Goal: Transaction & Acquisition: Book appointment/travel/reservation

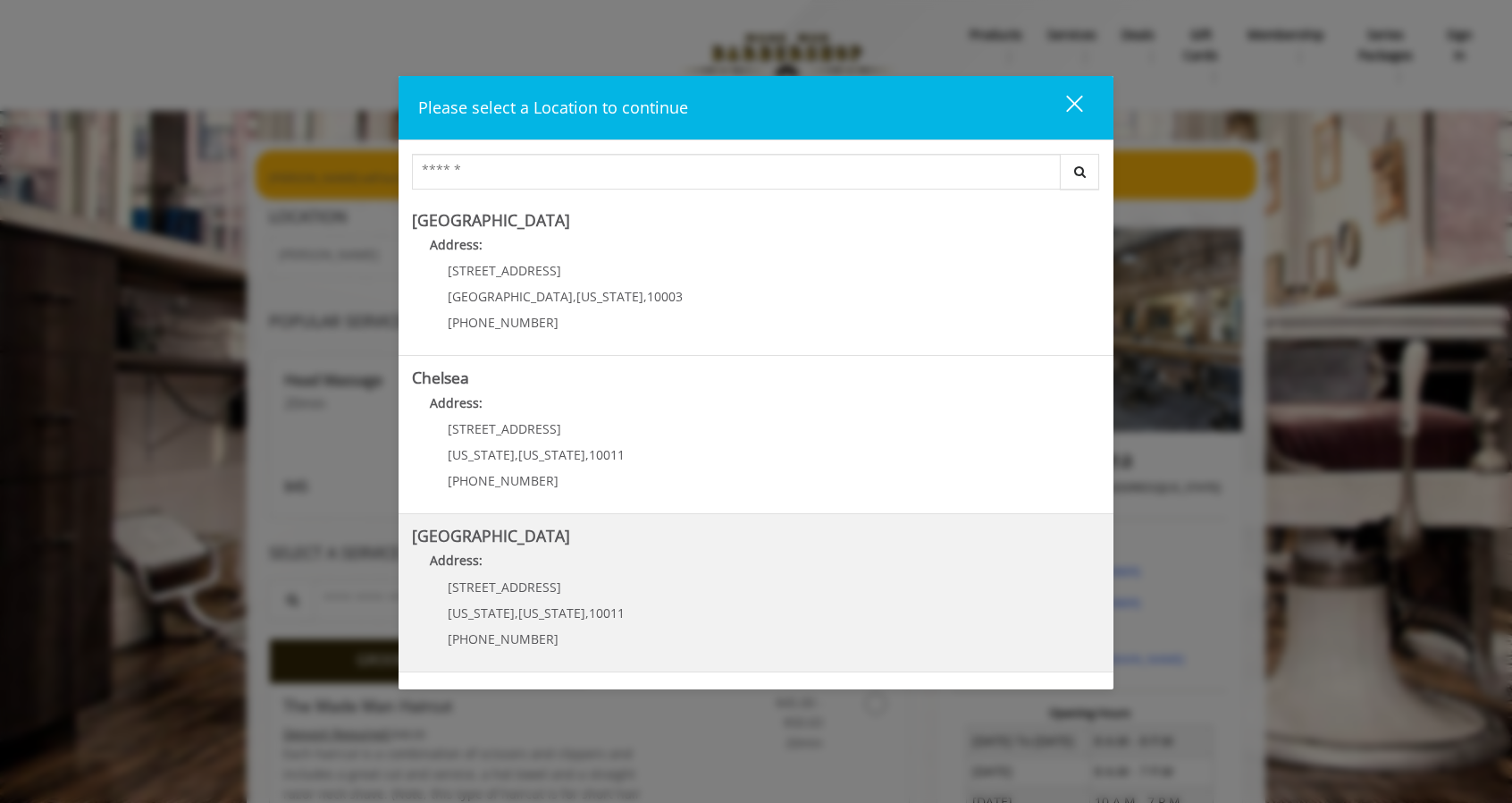
click at [533, 589] on p "[STREET_ADDRESS]" at bounding box center [536, 587] width 176 height 14
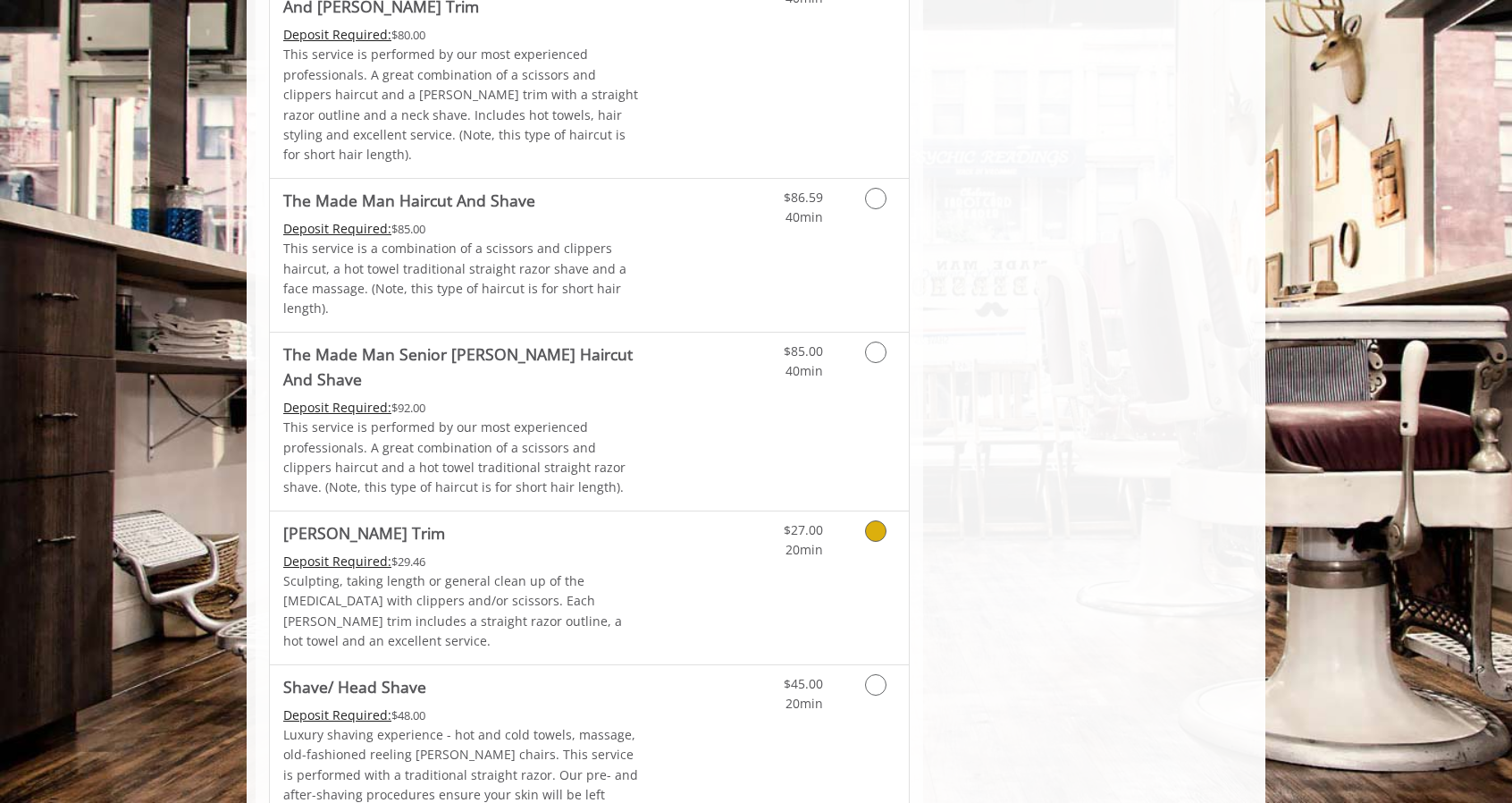
scroll to position [1609, 0]
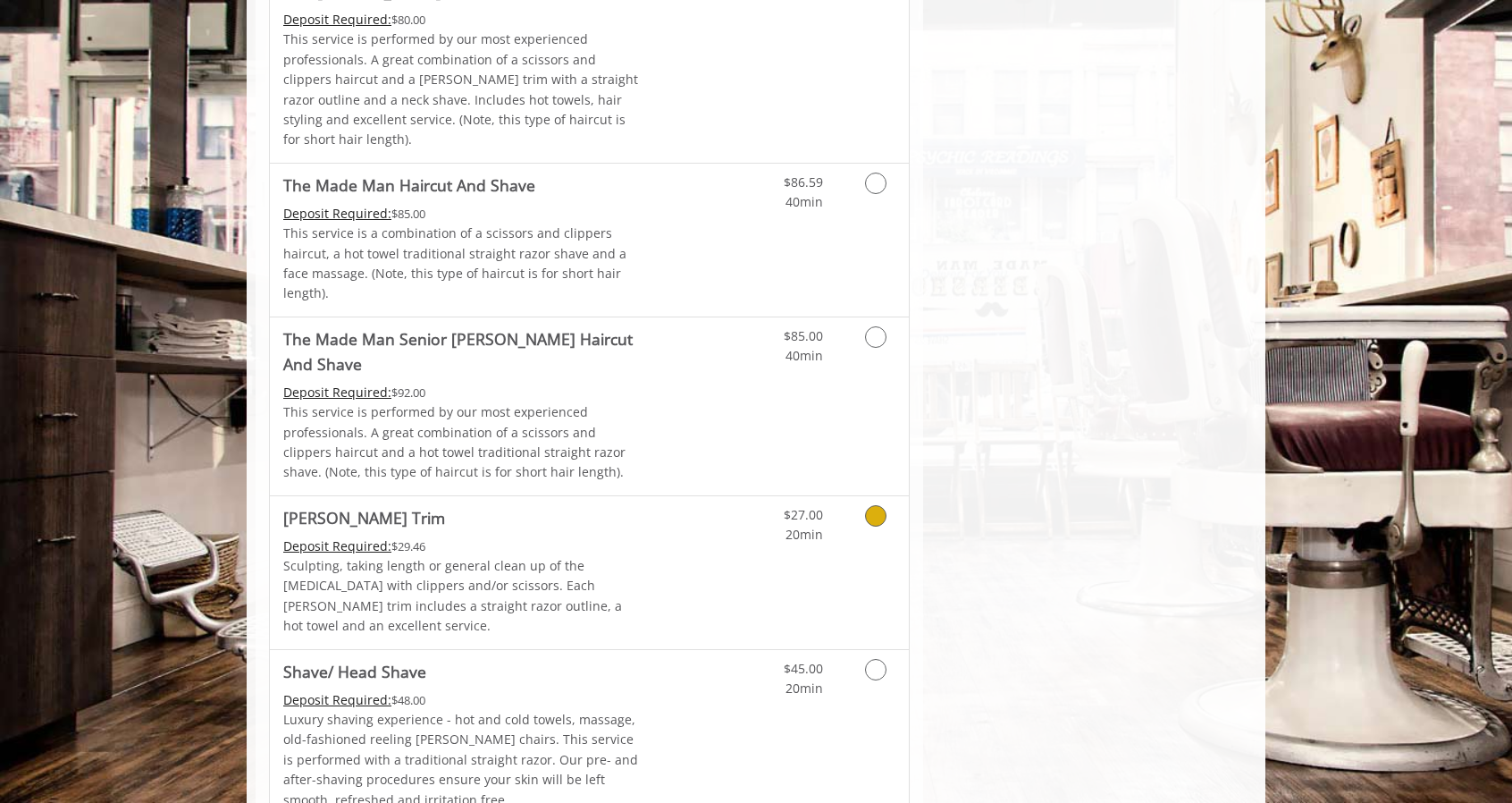
click at [642, 496] on link "Discounted Price" at bounding box center [695, 572] width 106 height 153
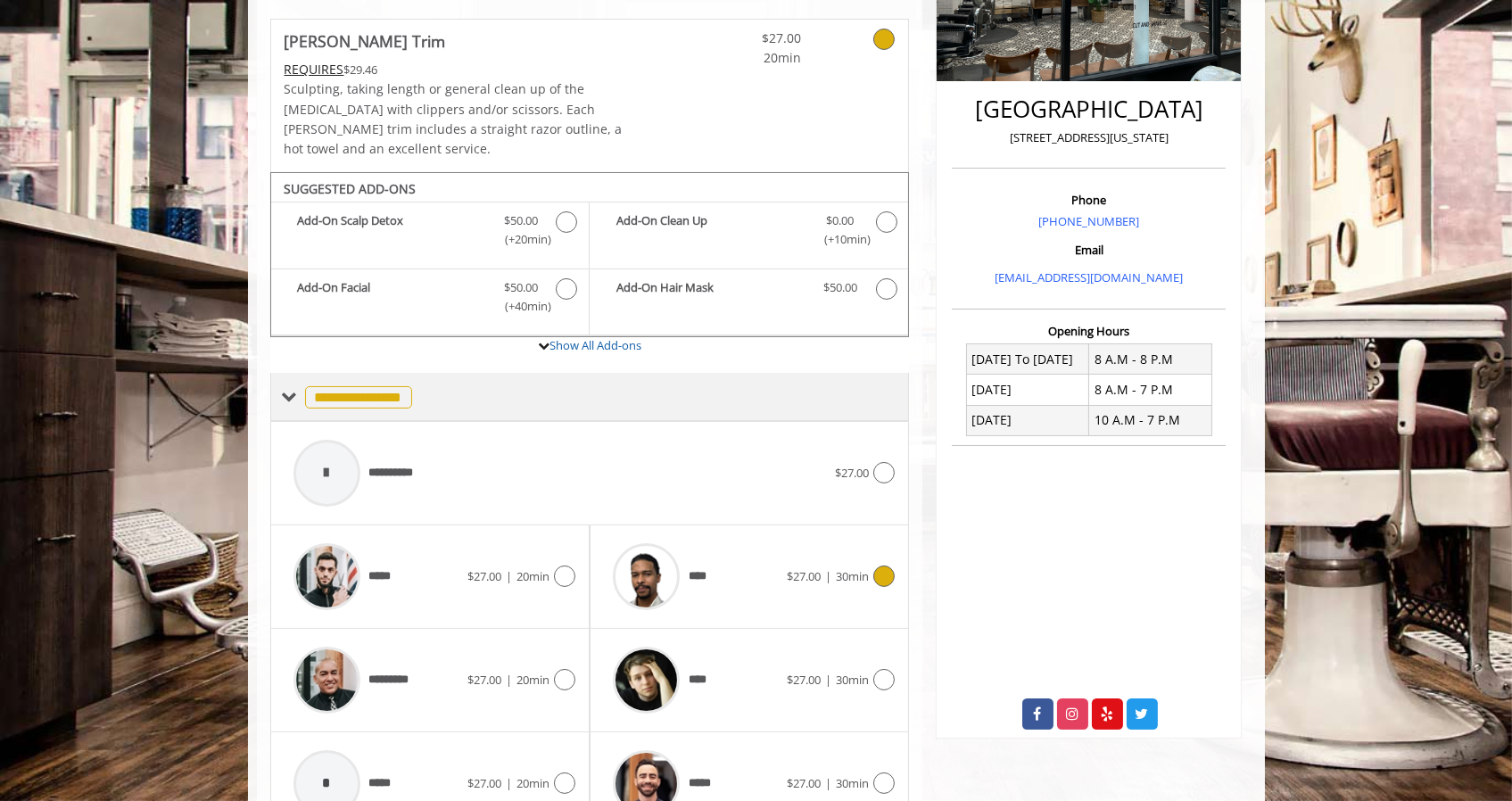
scroll to position [449, 0]
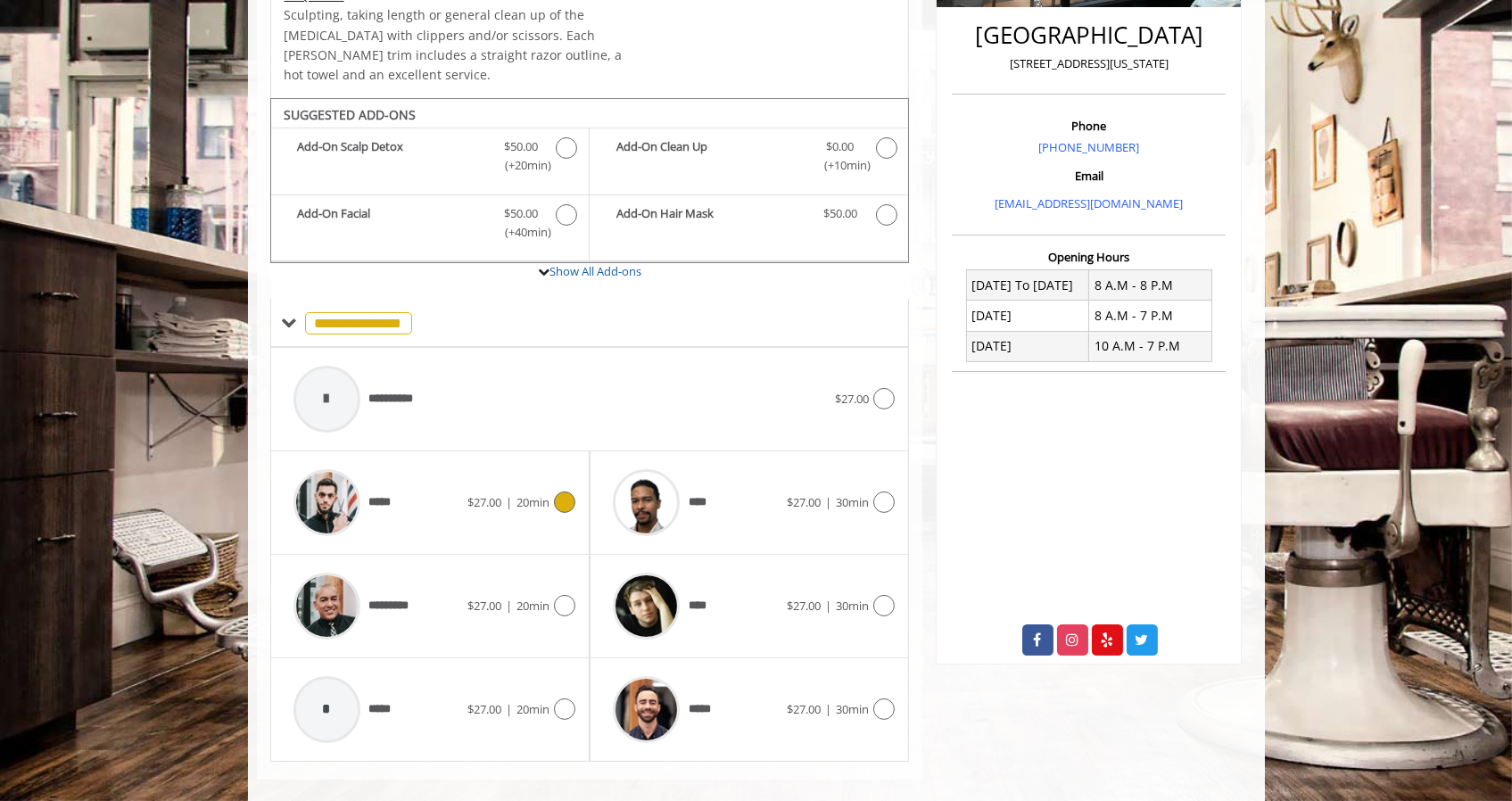
click at [467, 496] on div "***** $27.00 | 20min" at bounding box center [430, 502] width 291 height 85
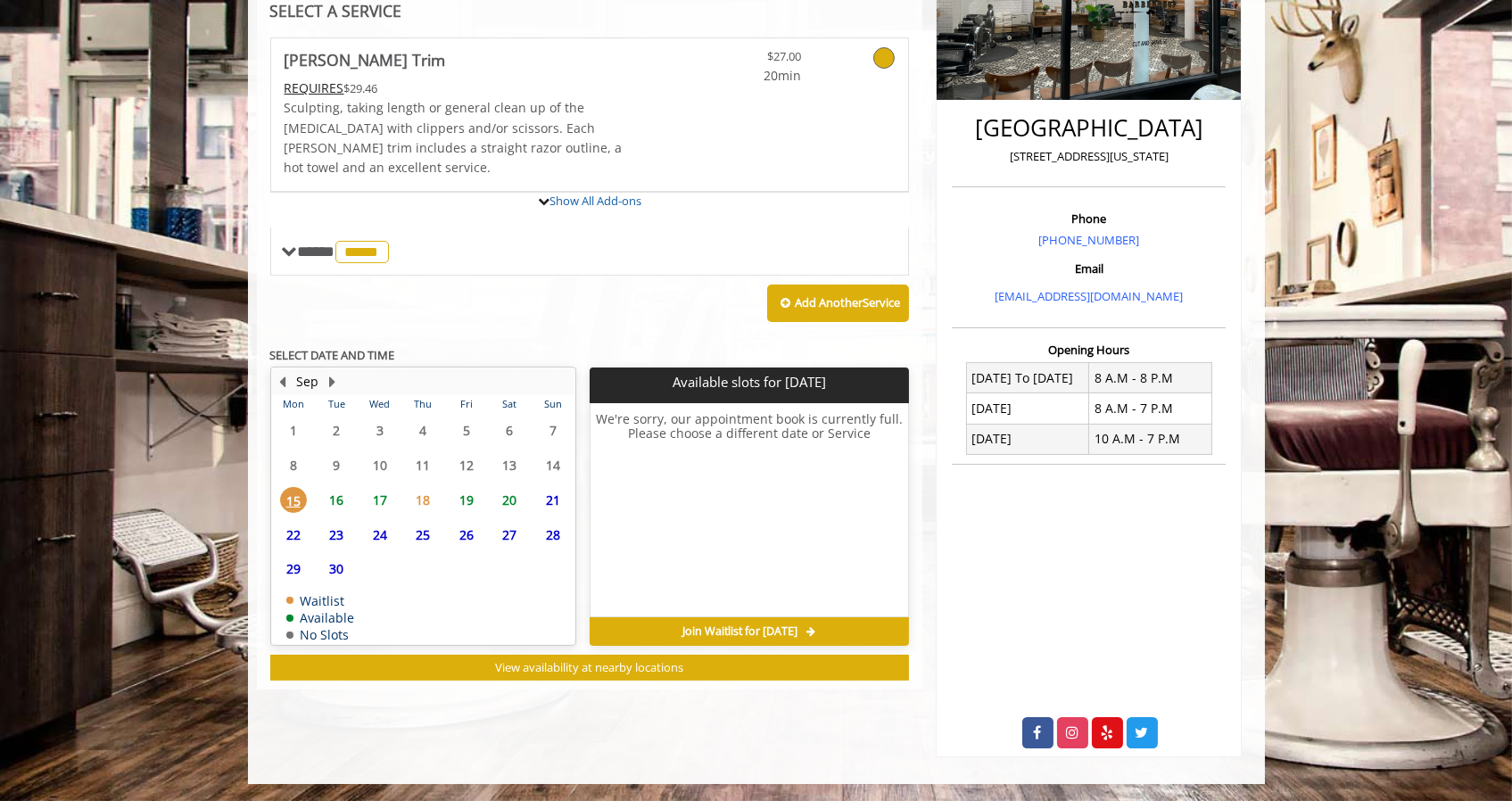
scroll to position [430, 0]
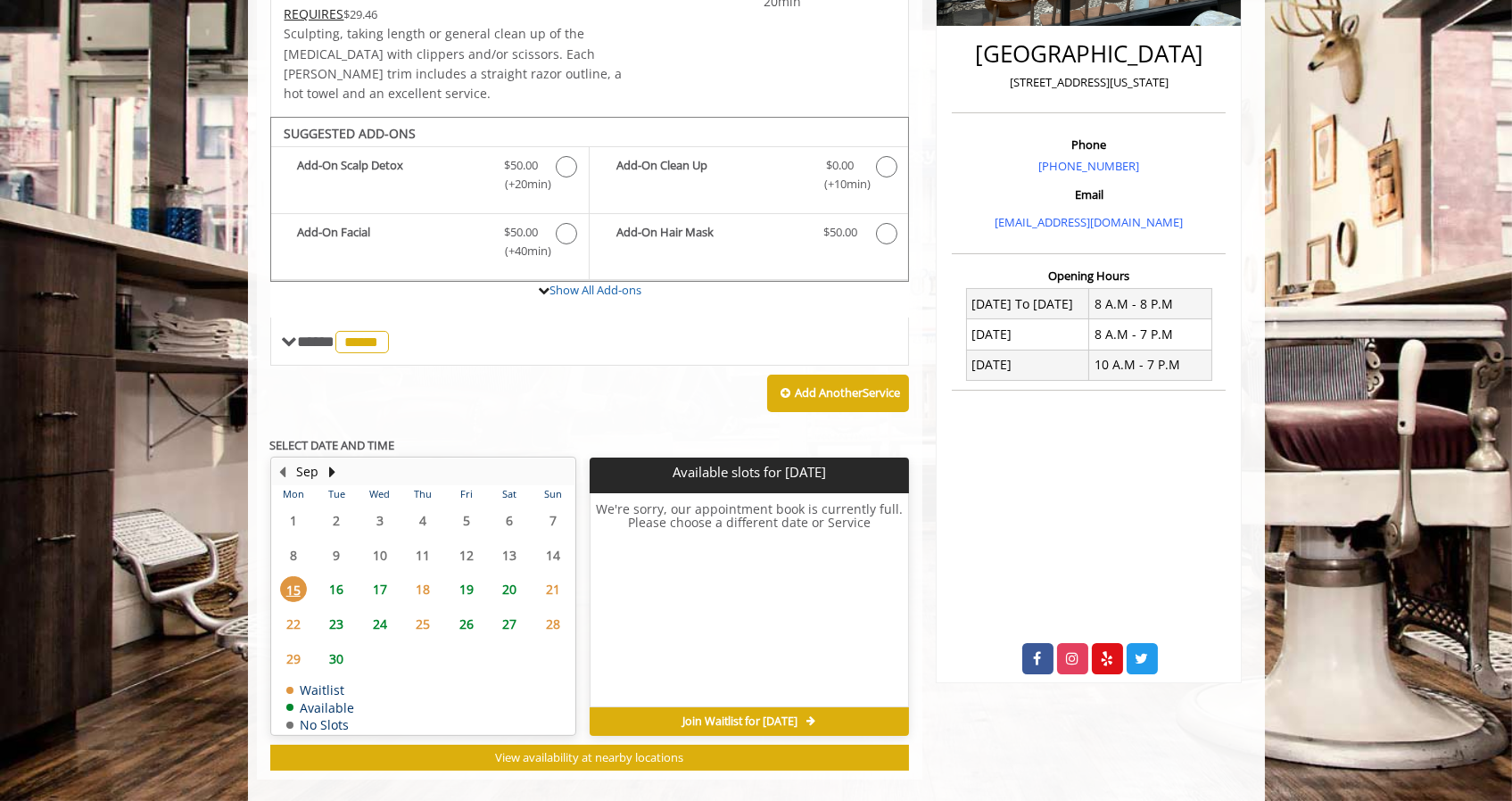
click at [341, 576] on span "16" at bounding box center [336, 589] width 27 height 26
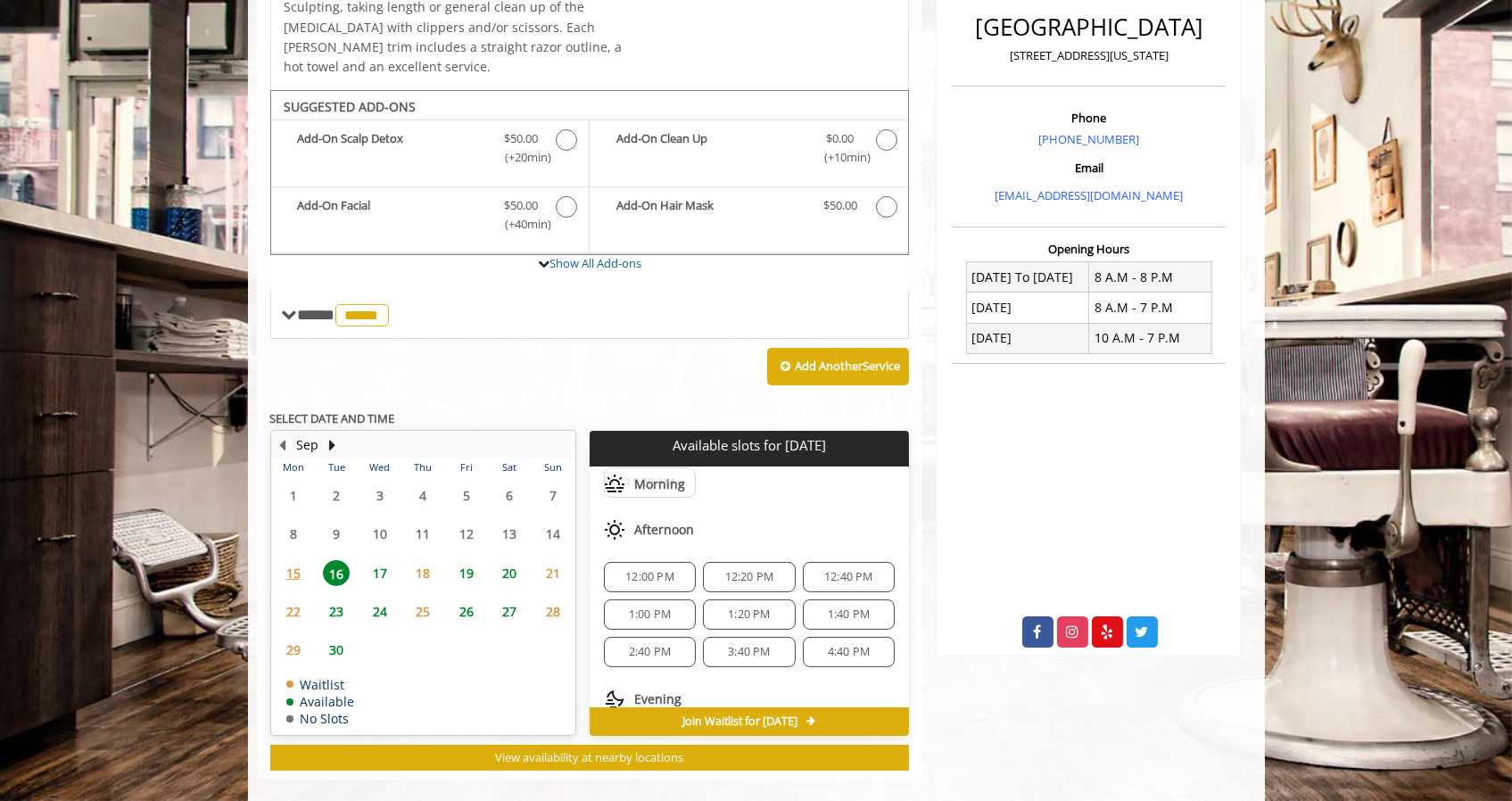
scroll to position [191, 0]
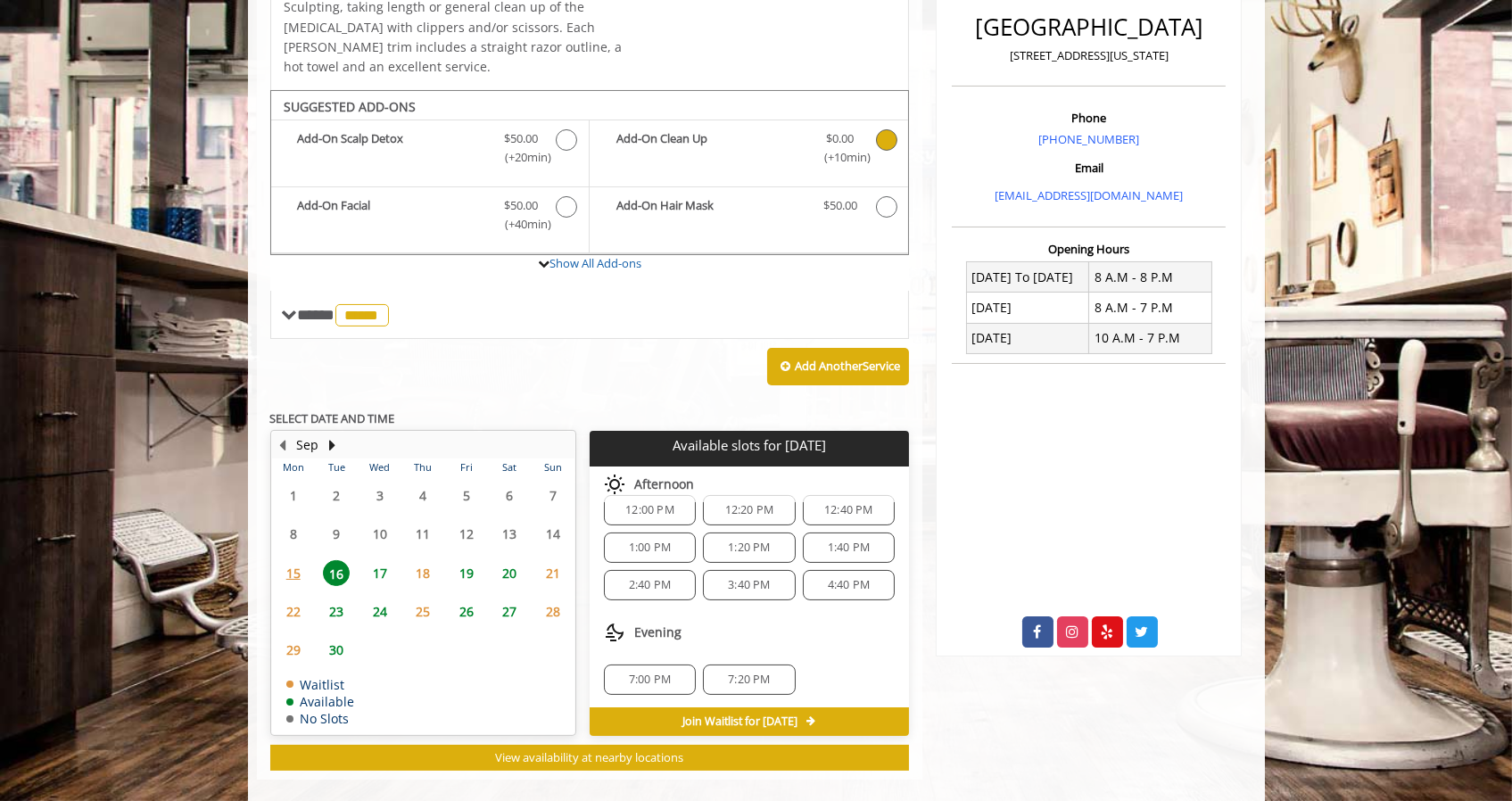
click at [868, 129] on span "Discounted Price $0.00 (+10min )" at bounding box center [840, 147] width 70 height 37
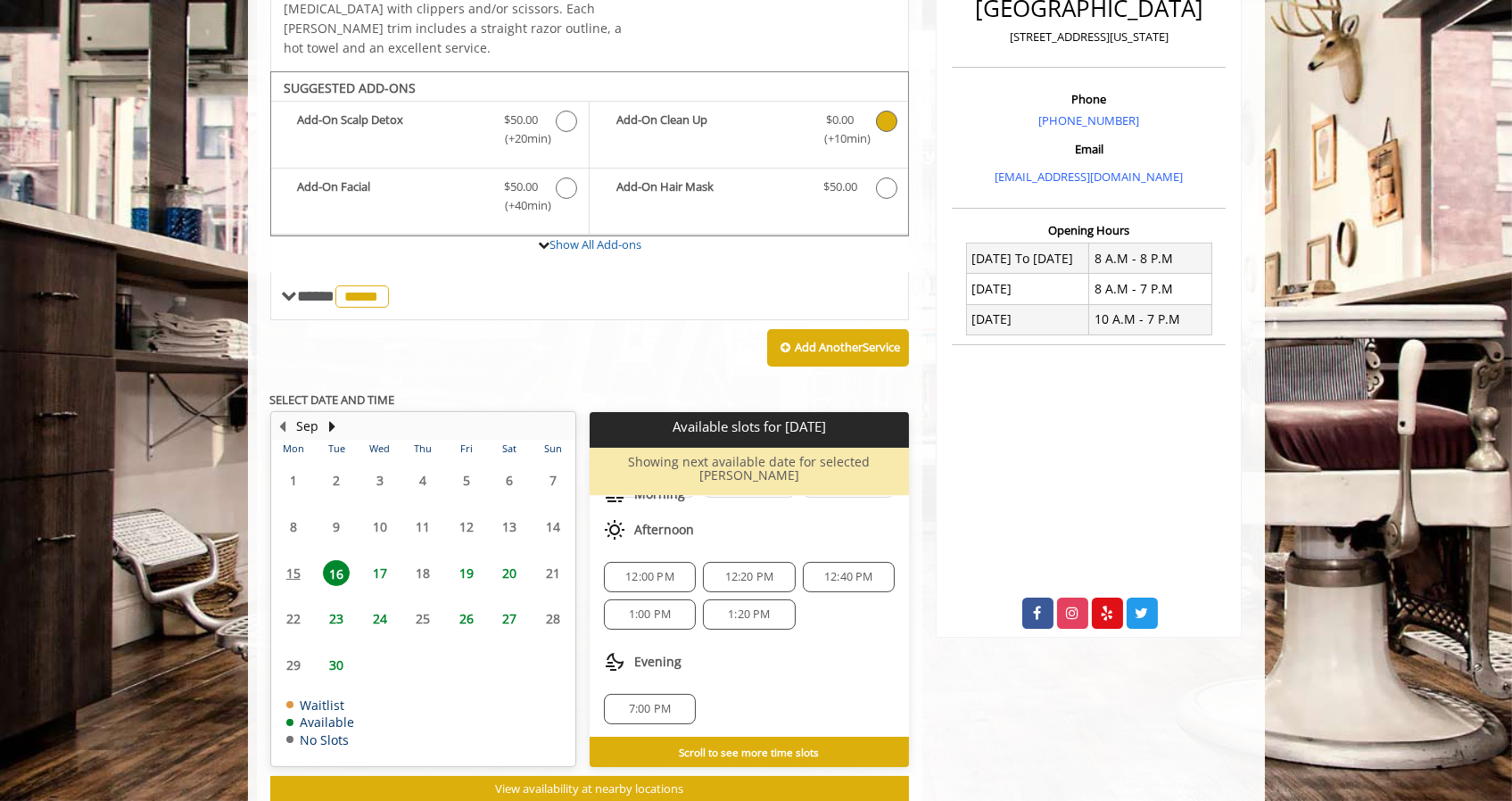
scroll to position [493, 0]
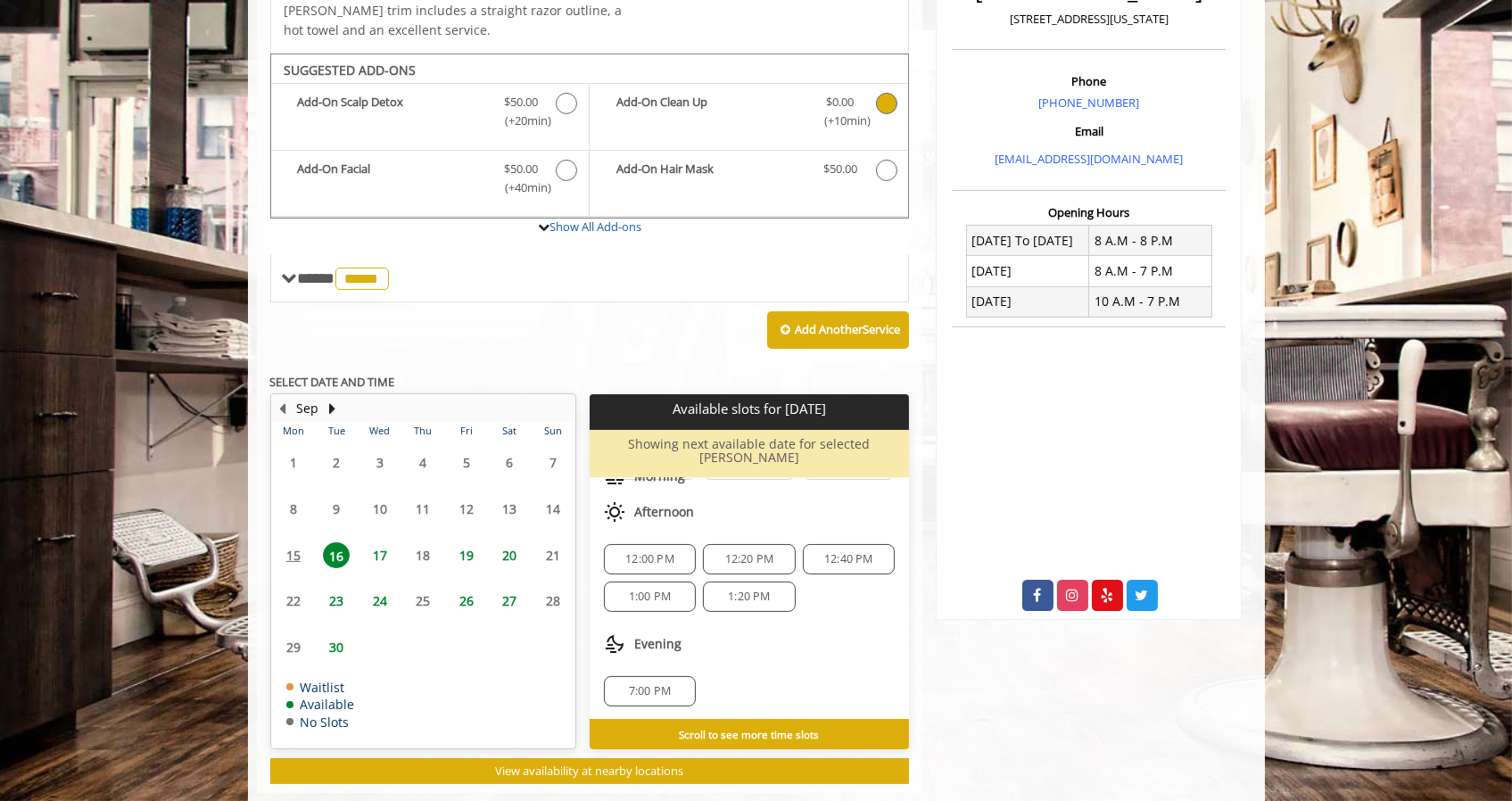
click at [670, 684] on span "7:00 PM" at bounding box center [649, 691] width 76 height 14
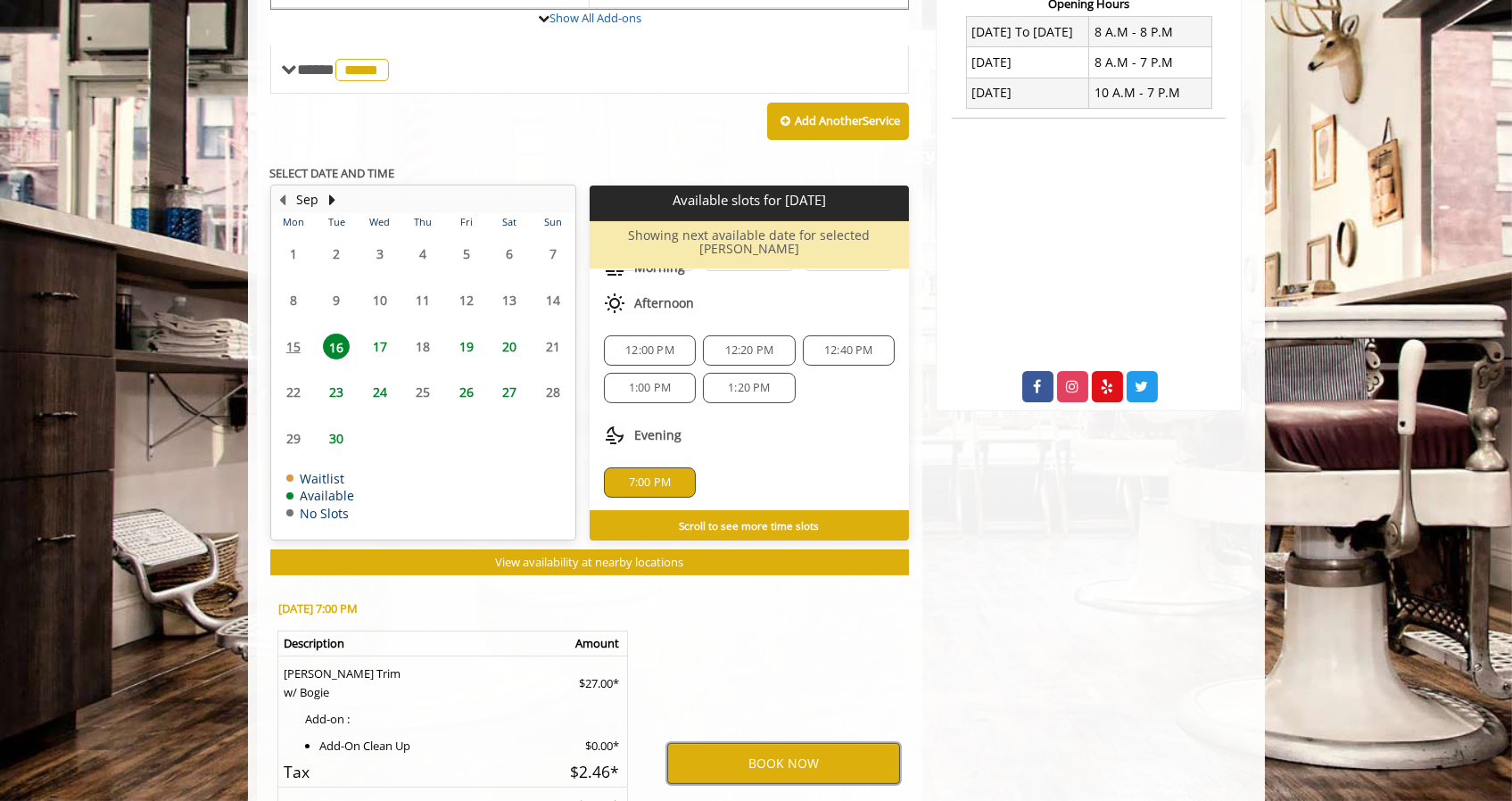
scroll to position [779, 0]
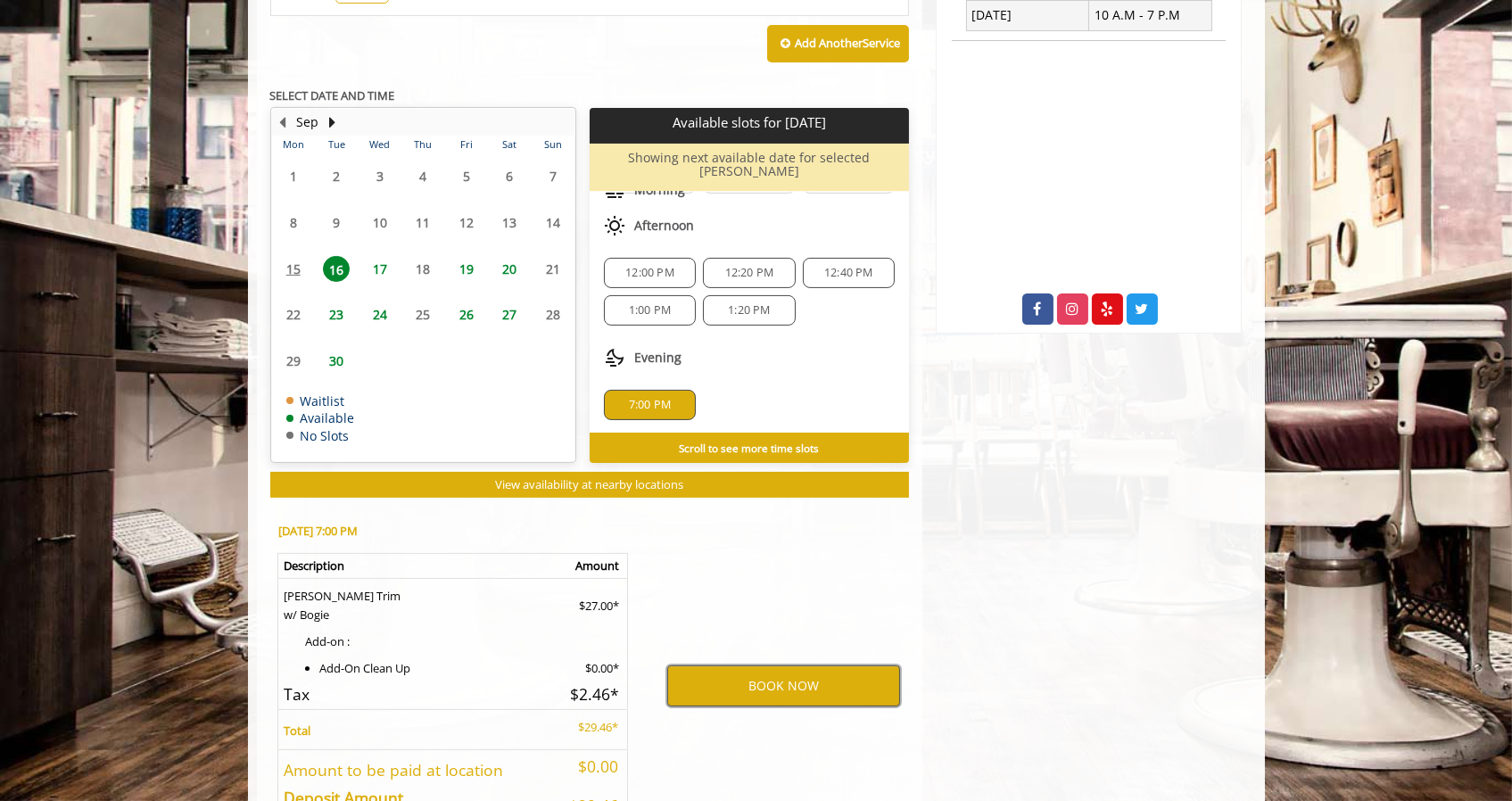
click at [796, 666] on button "BOOK NOW" at bounding box center [784, 685] width 233 height 41
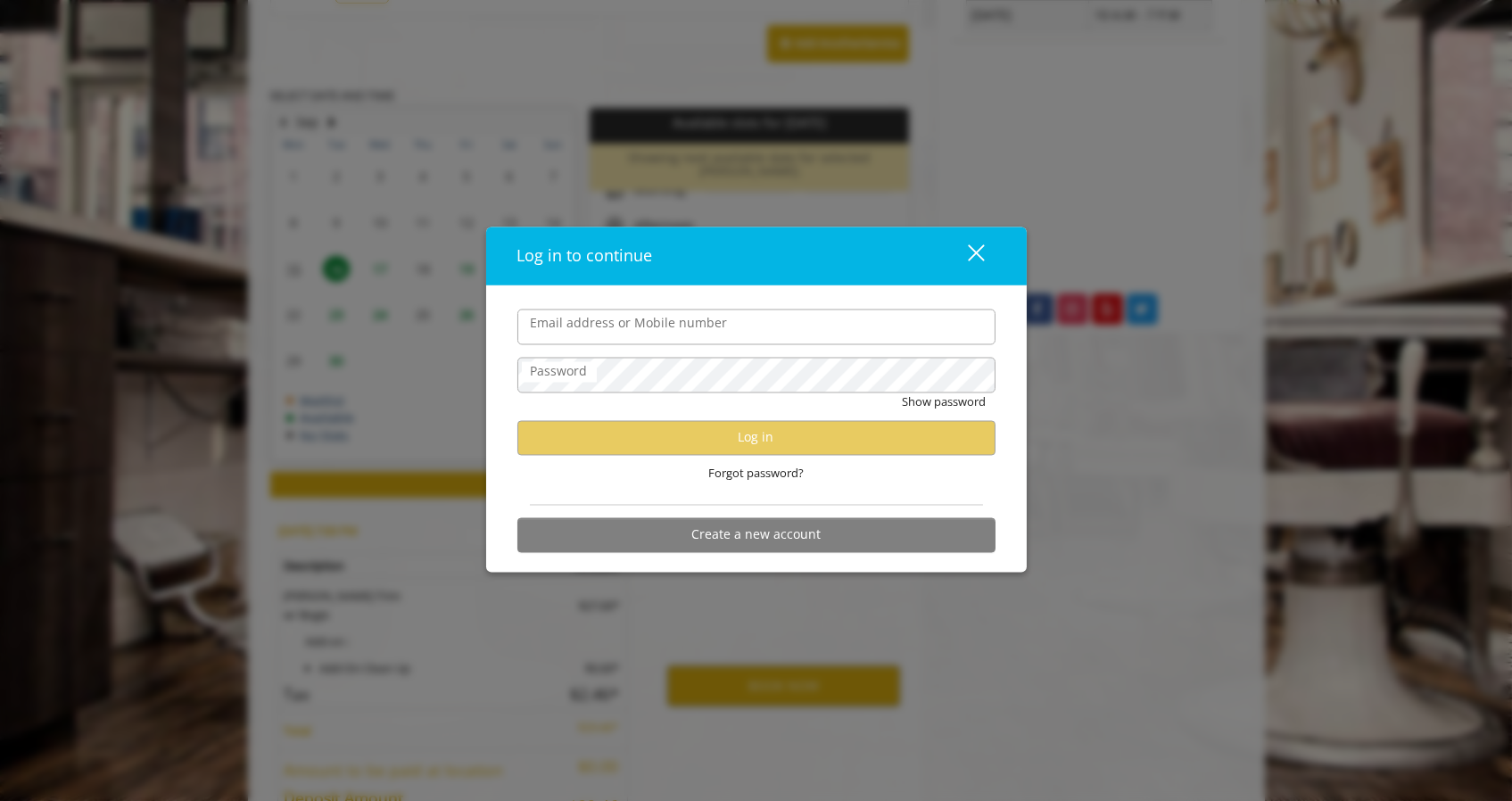
click at [628, 323] on input "Email address or Mobile number" at bounding box center [756, 327] width 478 height 35
type input "**********"
click at [594, 377] on label "Password" at bounding box center [559, 372] width 75 height 20
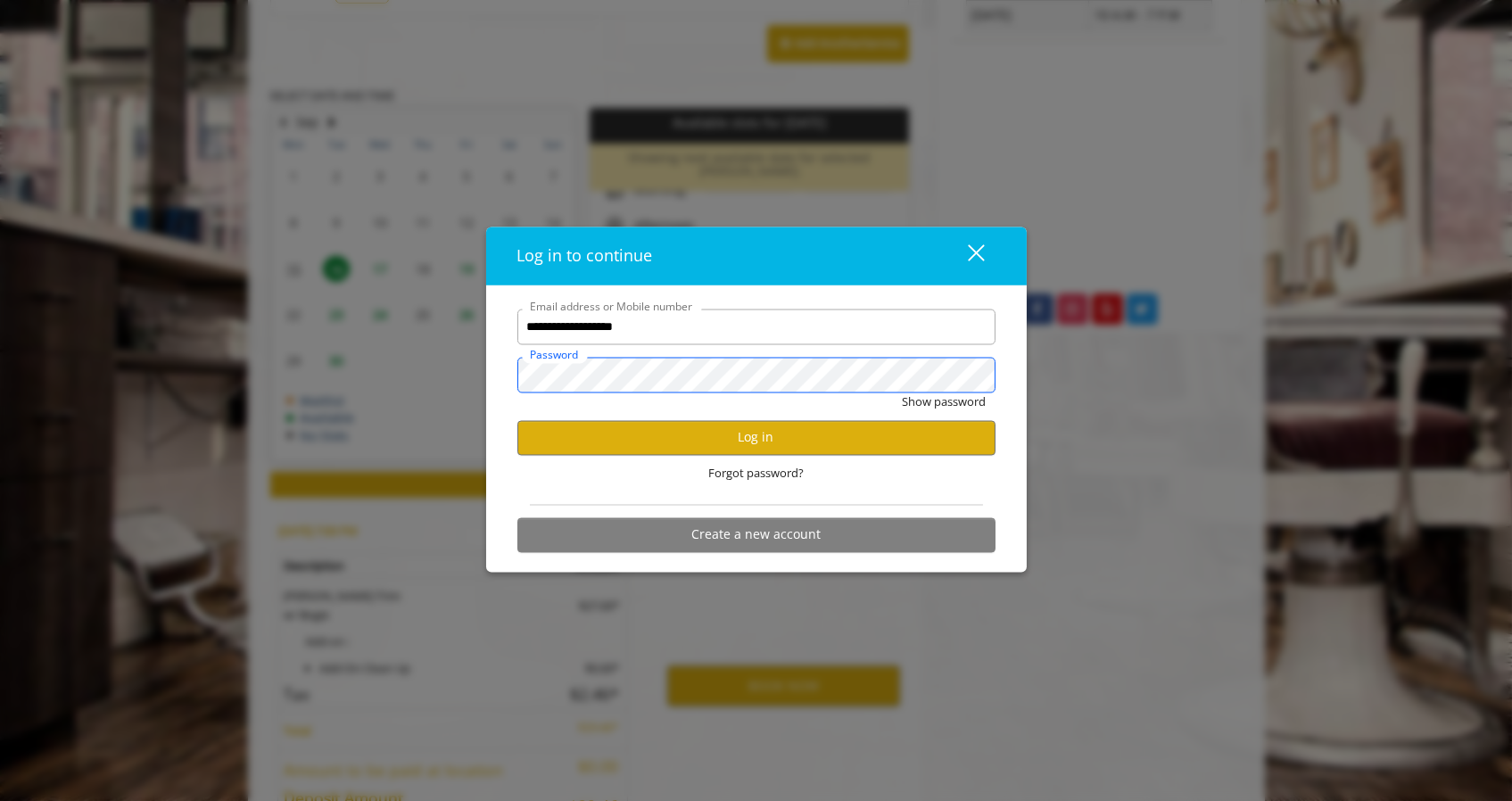
click at [902, 393] on button "Show password" at bounding box center [944, 402] width 84 height 19
click at [759, 437] on button "Log in" at bounding box center [756, 437] width 478 height 35
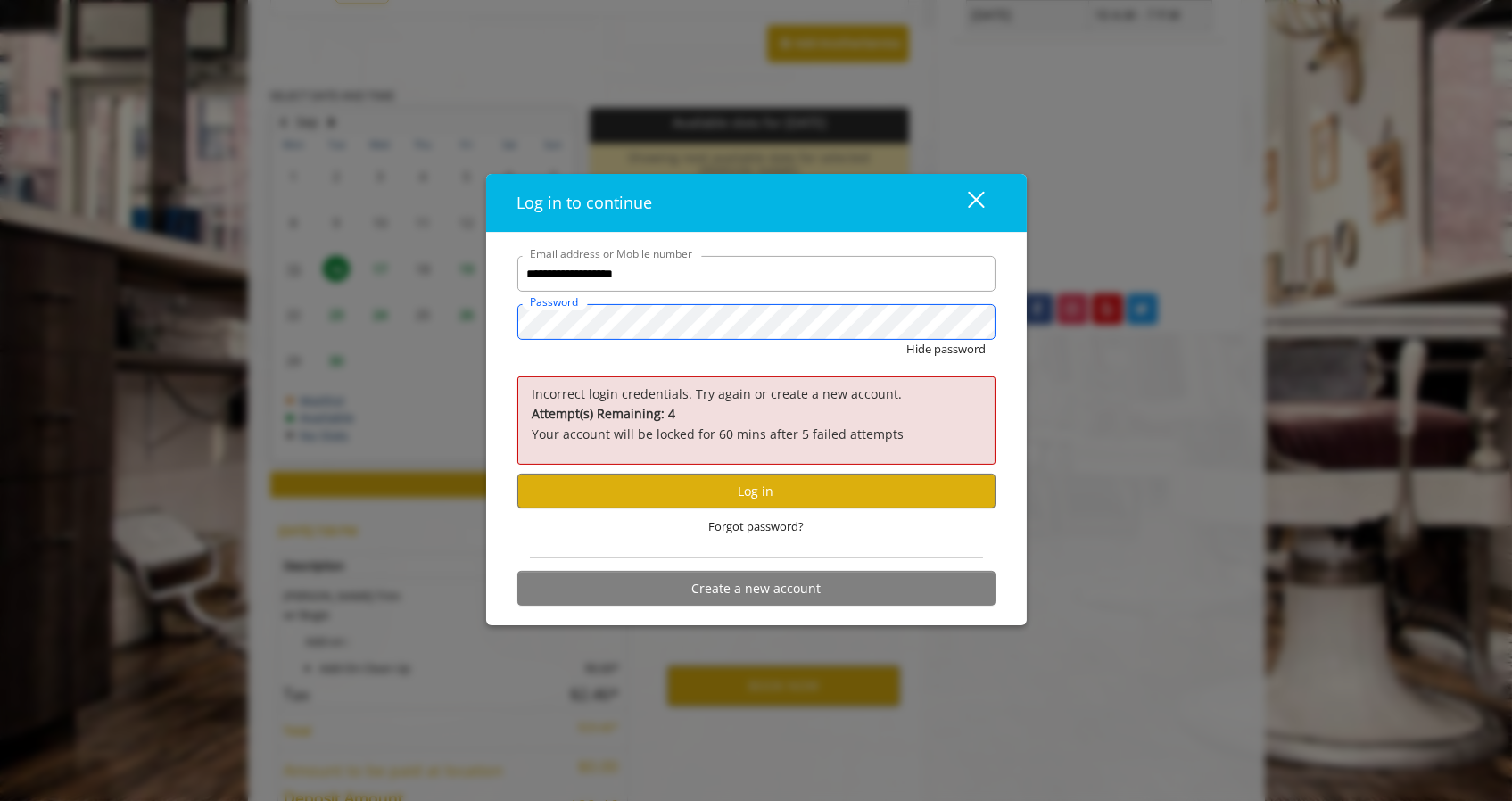
click at [907, 340] on button "Hide password" at bounding box center [947, 349] width 79 height 19
click at [754, 485] on button "Log in" at bounding box center [756, 490] width 478 height 35
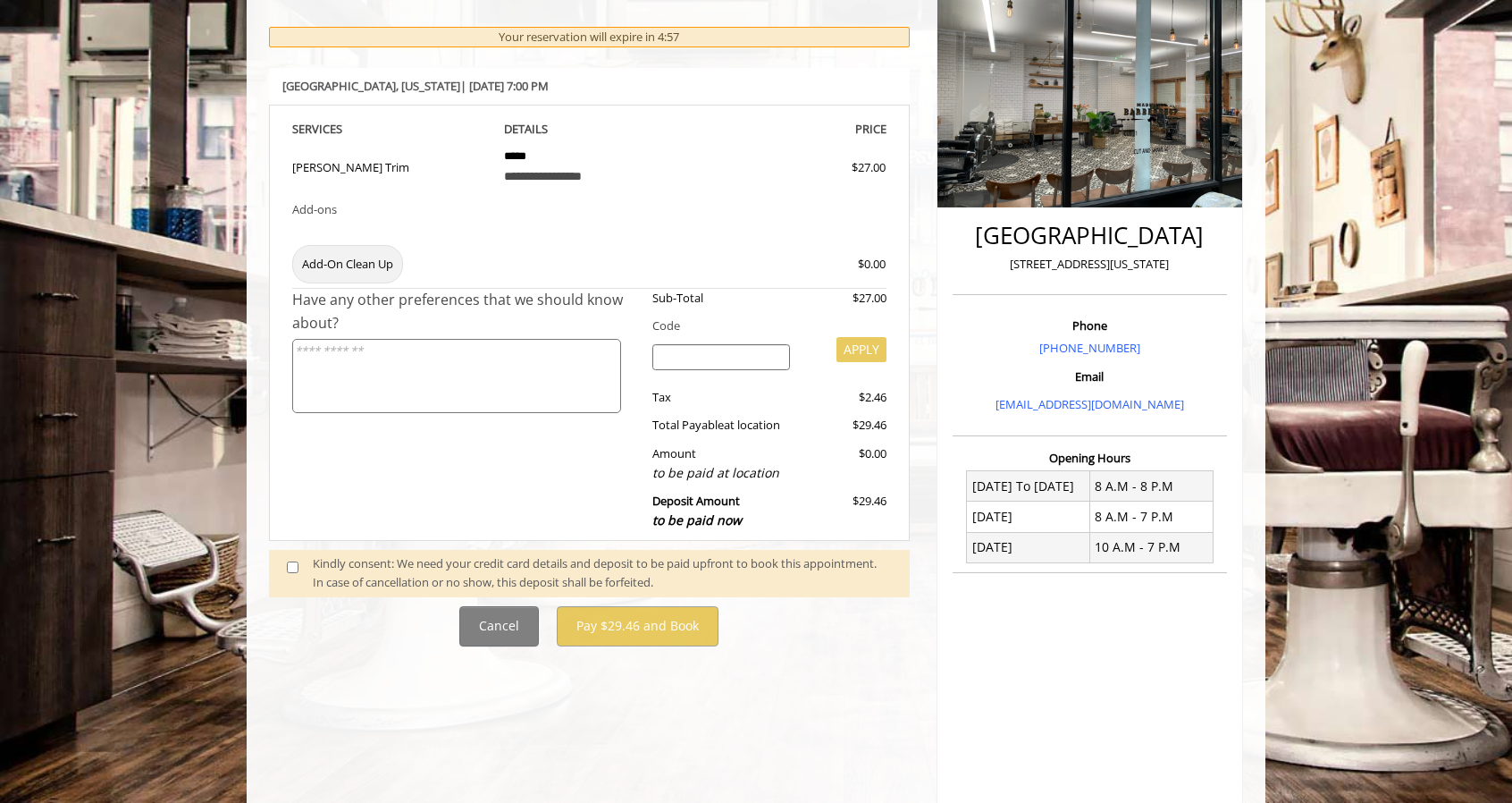
scroll to position [268, 0]
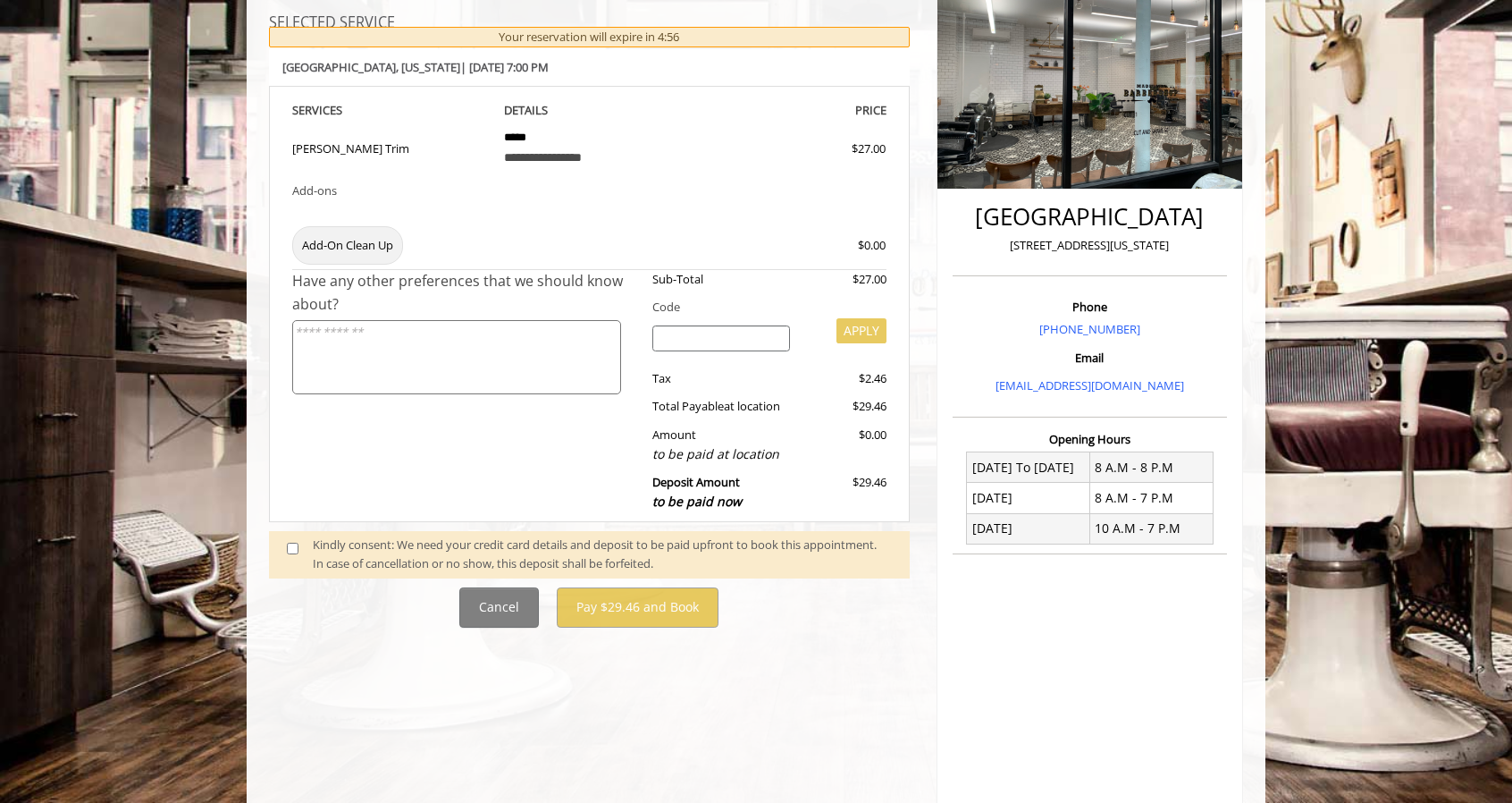
click at [293, 553] on span at bounding box center [300, 553] width 52 height 37
click at [292, 540] on span at bounding box center [300, 553] width 52 height 37
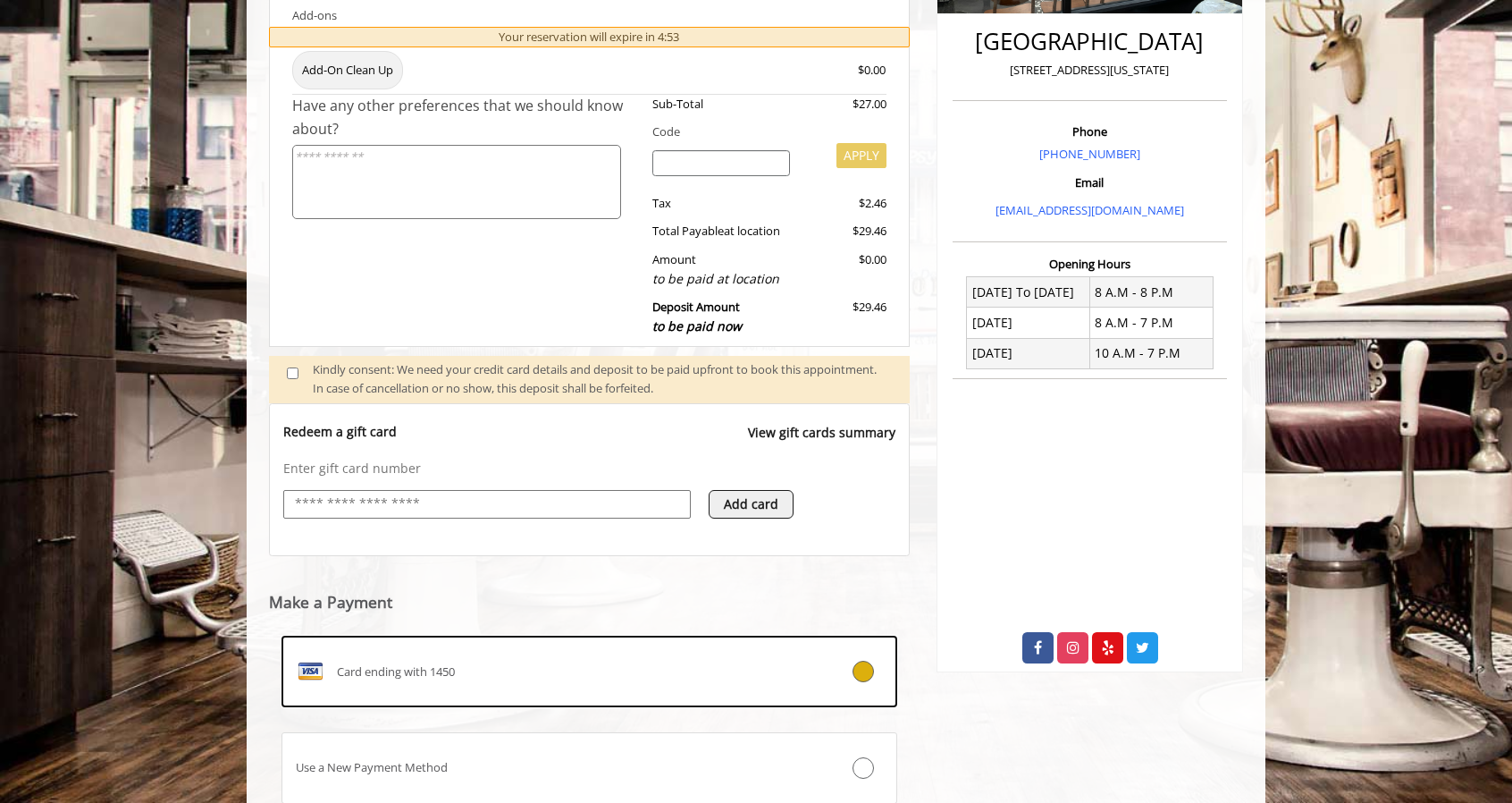
scroll to position [569, 0]
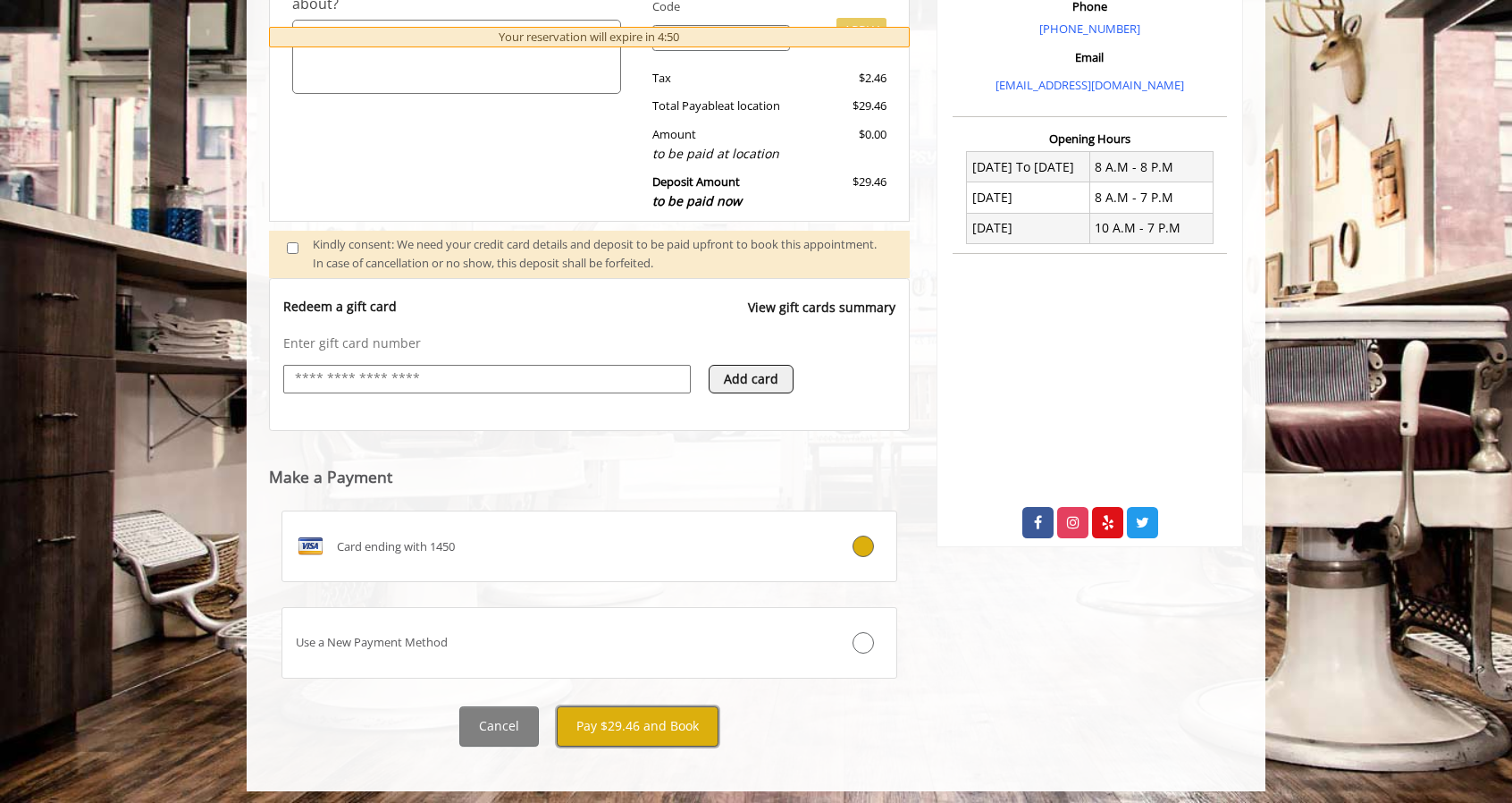
click at [609, 719] on button "Pay $29.46 and Book" at bounding box center [637, 726] width 162 height 40
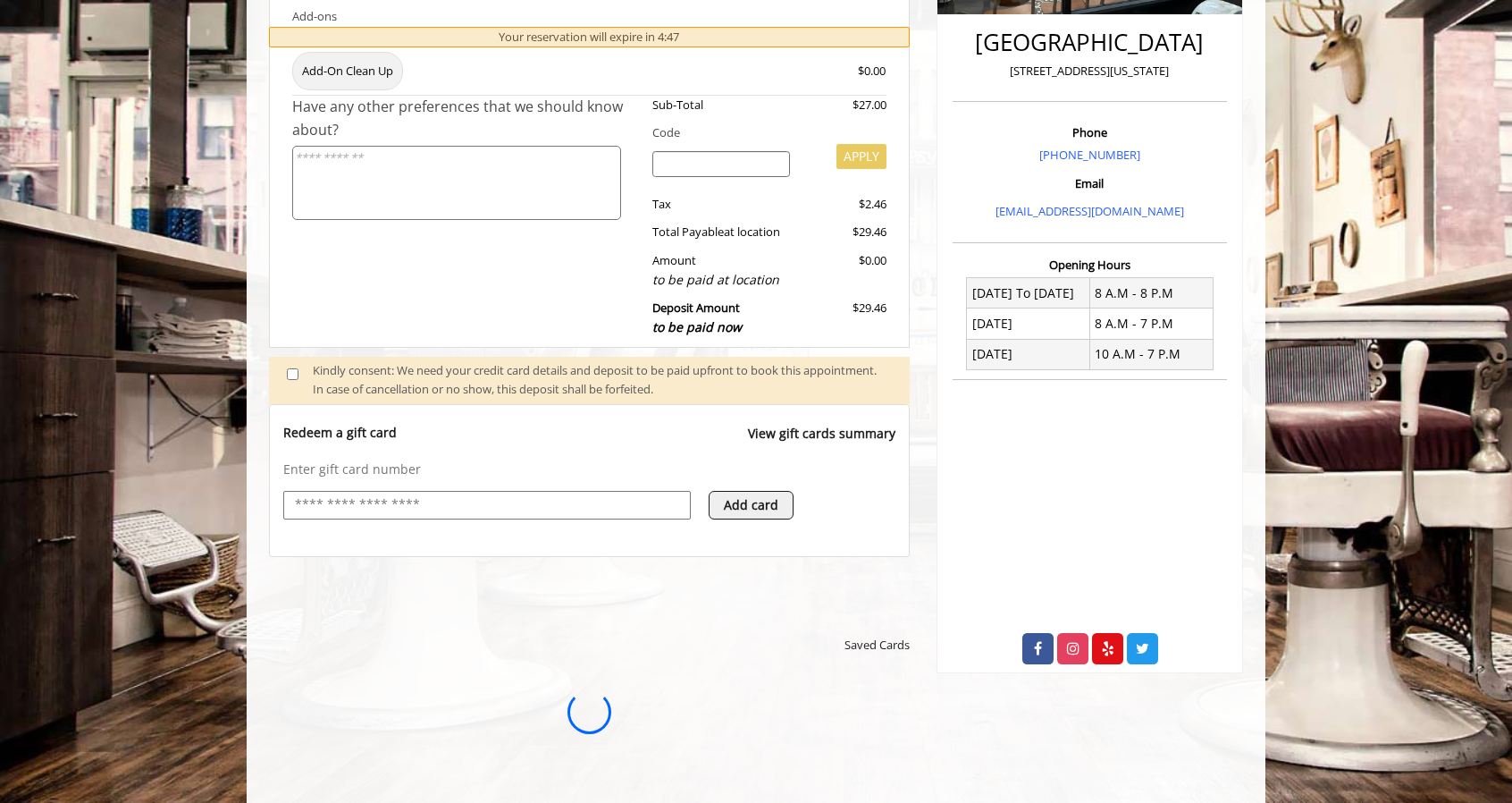
scroll to position [389, 0]
